Goal: Information Seeking & Learning: Compare options

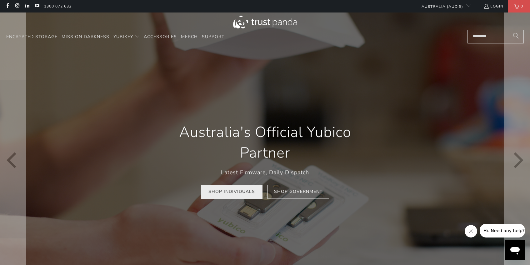
click at [232, 191] on link "Shop Individuals" at bounding box center [232, 192] width 62 height 14
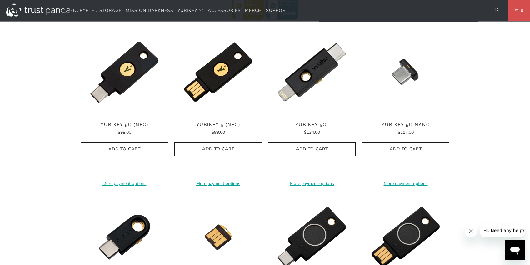
scroll to position [350, 0]
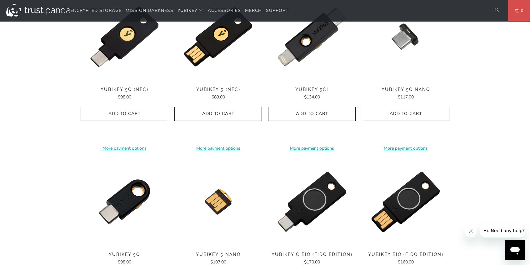
click at [122, 89] on span "YubiKey 5C (NFC)" at bounding box center [124, 89] width 87 height 5
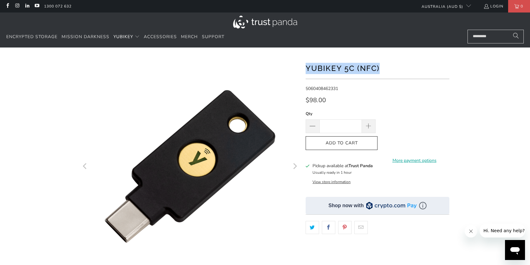
drag, startPoint x: 307, startPoint y: 67, endPoint x: 379, endPoint y: 69, distance: 71.5
click at [379, 69] on h1 "YubiKey 5C (NFC)" at bounding box center [377, 68] width 144 height 12
copy h1 "YubiKey 5C (NFC)"
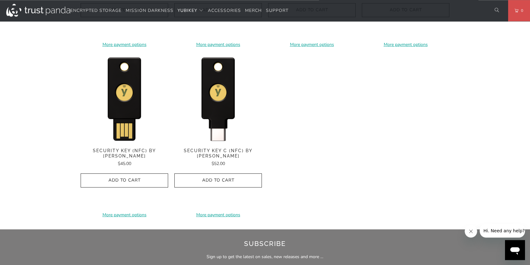
scroll to position [635, 0]
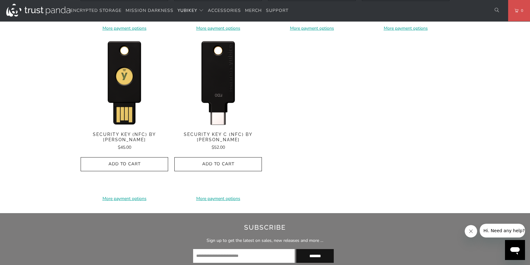
click at [221, 96] on img at bounding box center [217, 81] width 87 height 87
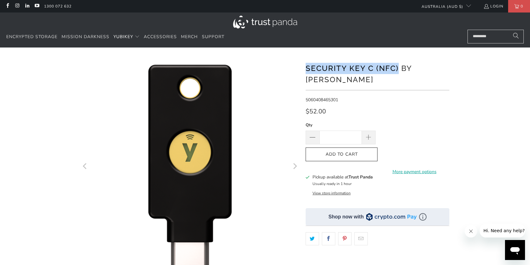
drag, startPoint x: 307, startPoint y: 67, endPoint x: 397, endPoint y: 69, distance: 90.3
click at [397, 69] on h1 "Security Key C (NFC) by [PERSON_NAME]" at bounding box center [377, 74] width 144 height 24
copy h1 "Security Key C (NFC)"
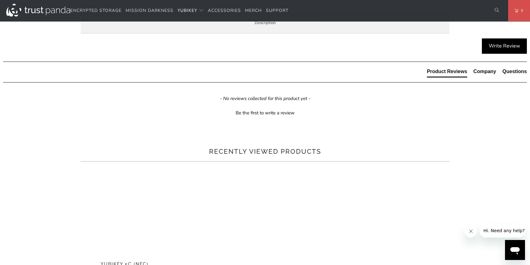
scroll to position [340, 0]
